Goal: Ask a question

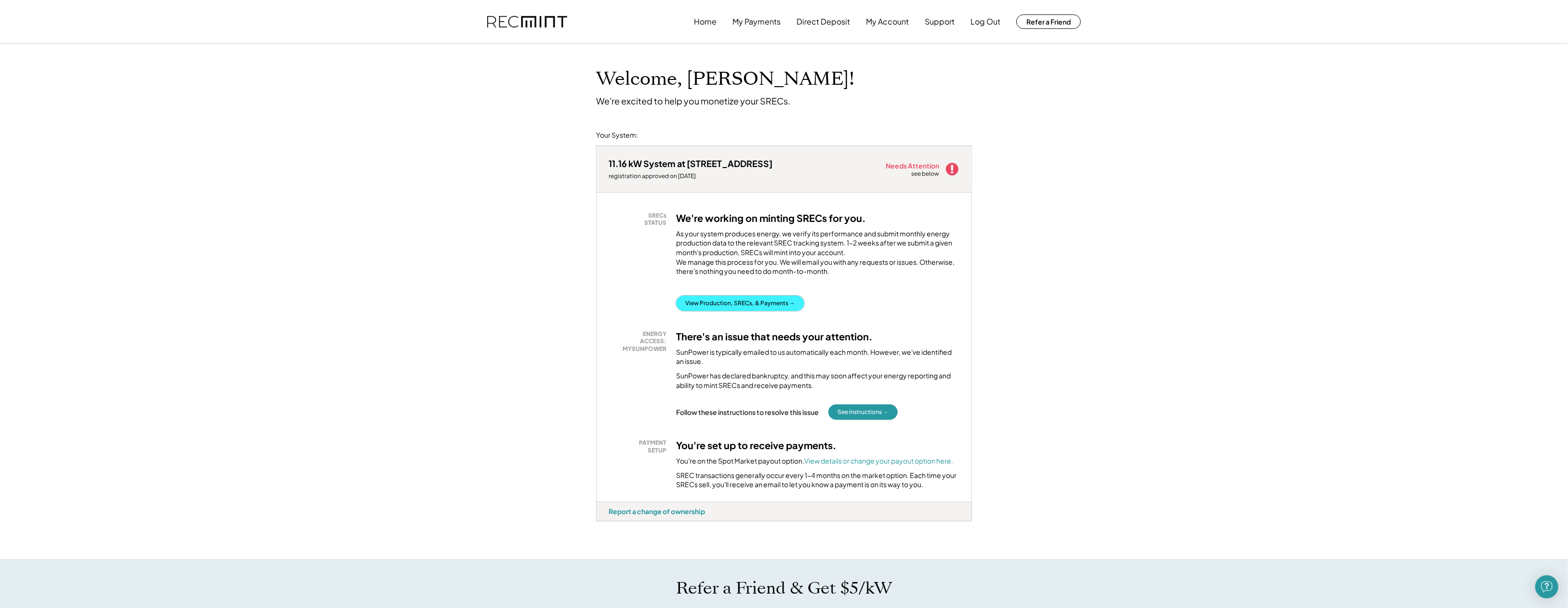
click at [736, 308] on button "View Production, SRECs, & Payments →" at bounding box center [740, 303] width 128 height 15
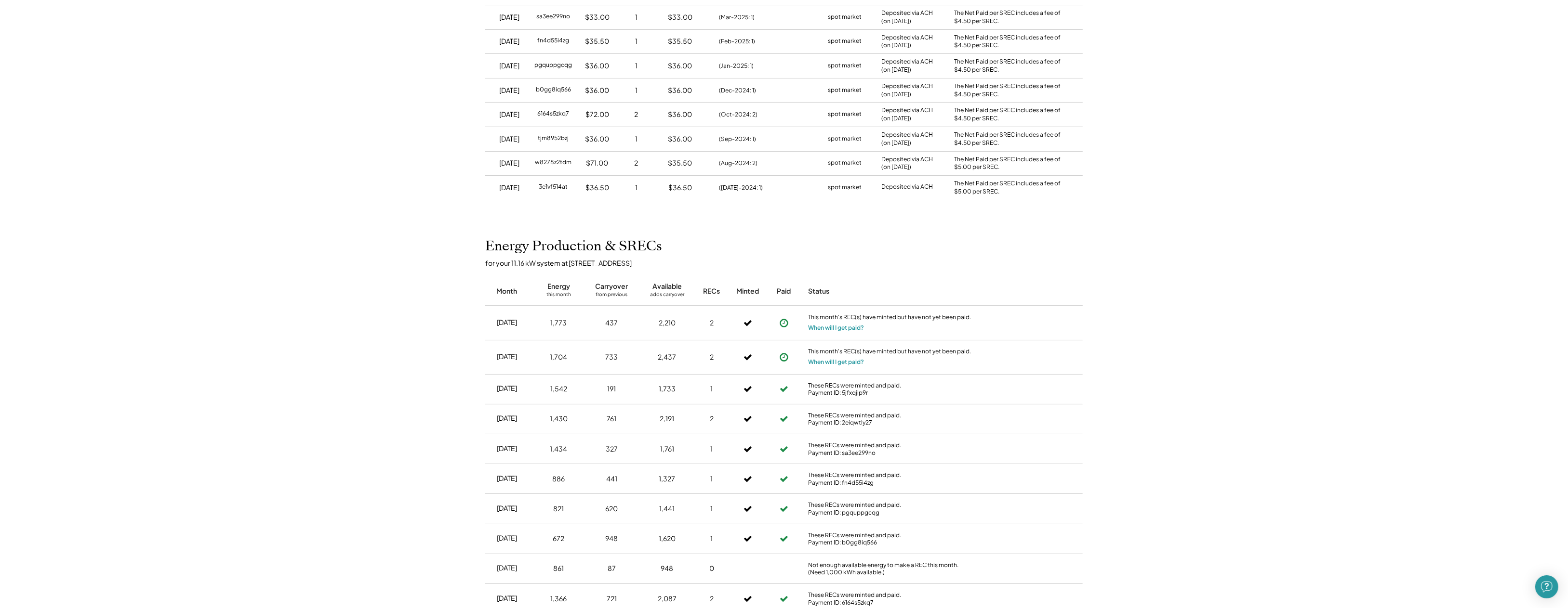
scroll to position [193, 0]
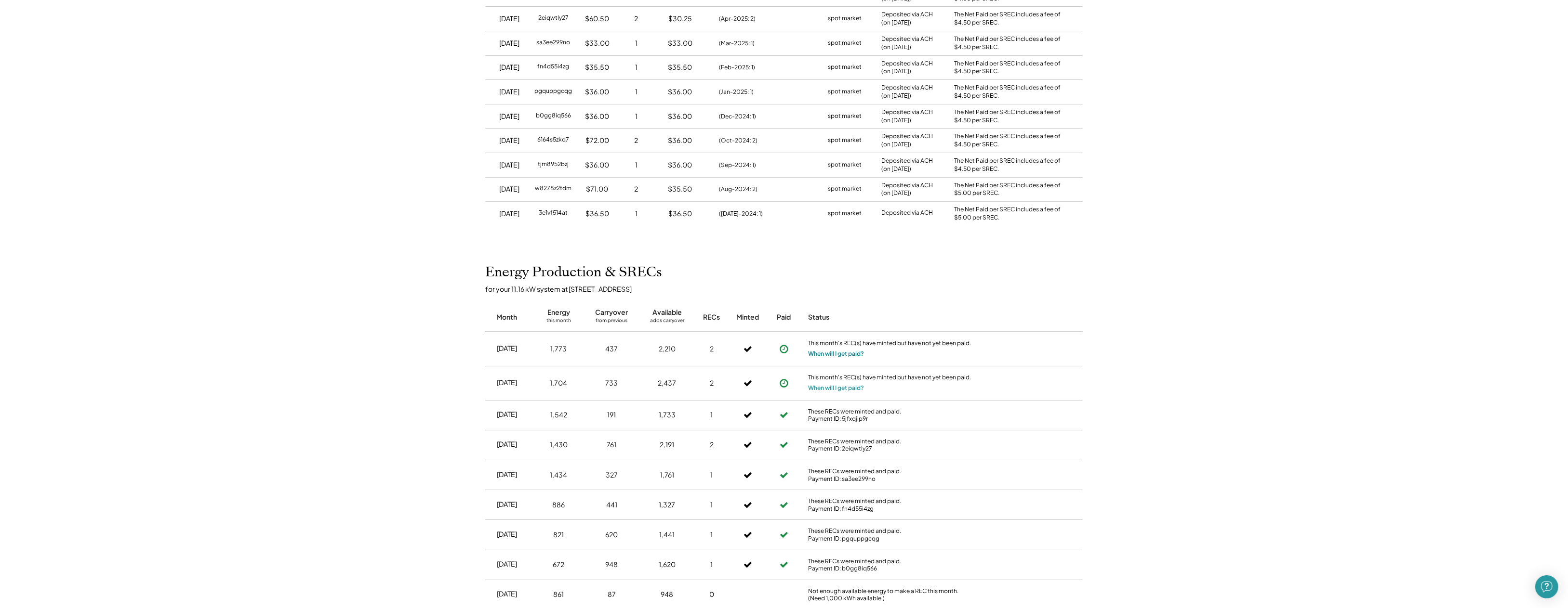
click at [820, 353] on button "When will I get paid?" at bounding box center [836, 353] width 56 height 9
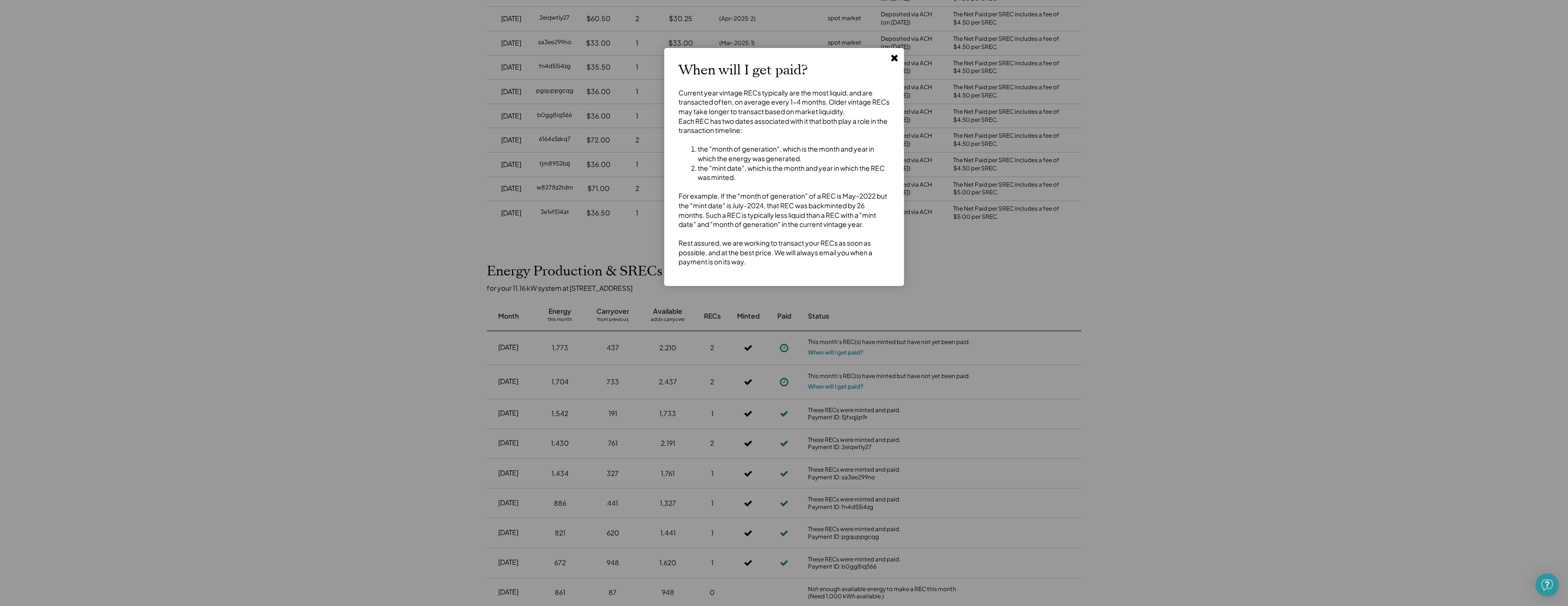
click at [895, 57] on use at bounding box center [894, 58] width 7 height 7
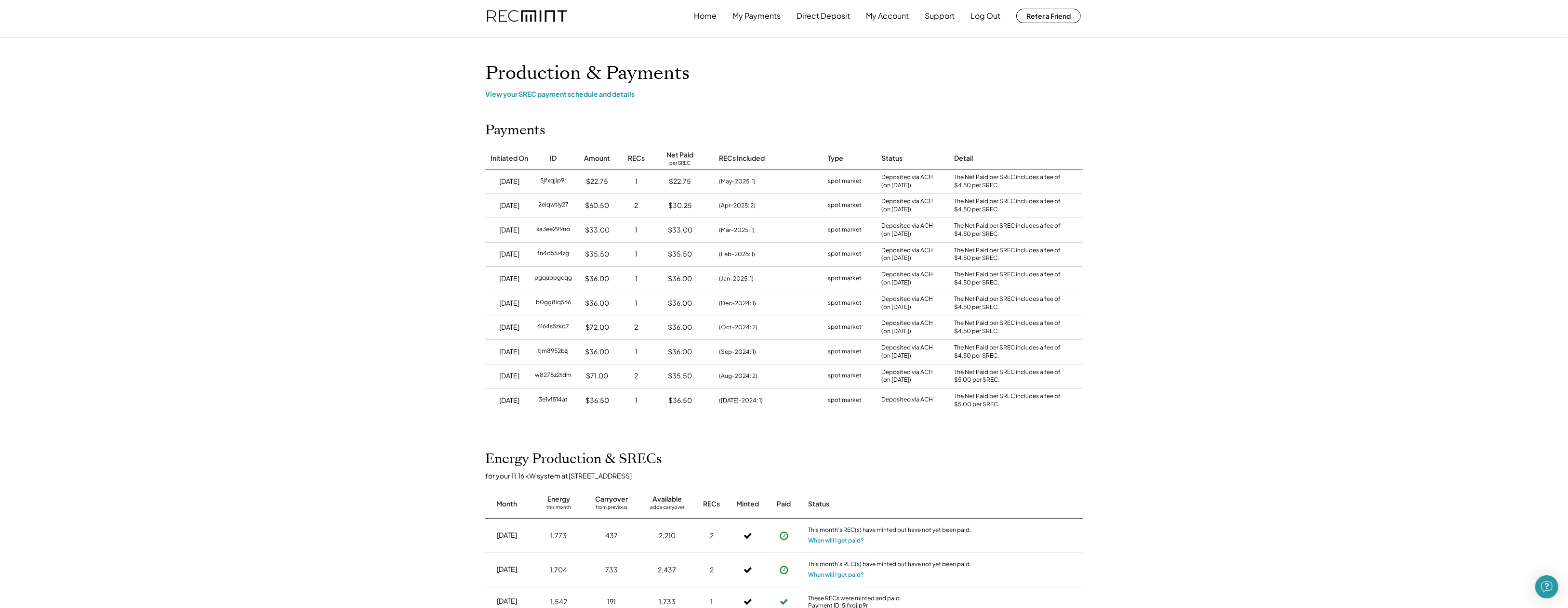
scroll to position [0, 0]
